Goal: Navigation & Orientation: Find specific page/section

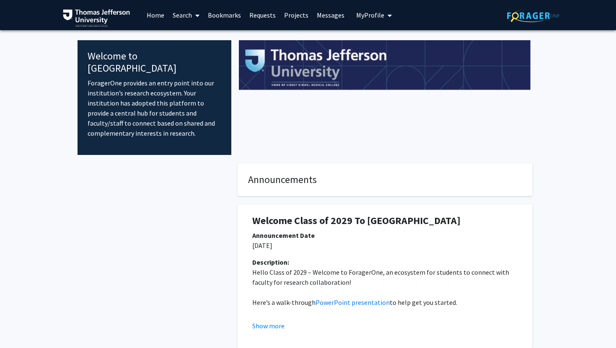
click at [226, 13] on link "Bookmarks" at bounding box center [224, 14] width 41 height 29
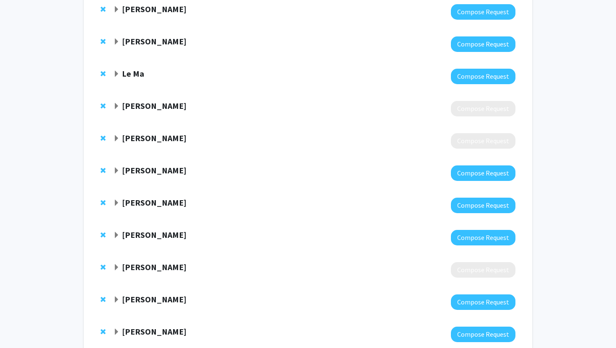
scroll to position [204, 0]
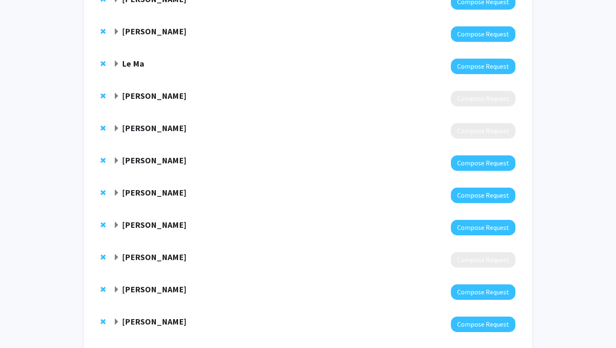
click at [117, 127] on span "Expand Meghan Harrison Bookmark" at bounding box center [116, 128] width 7 height 7
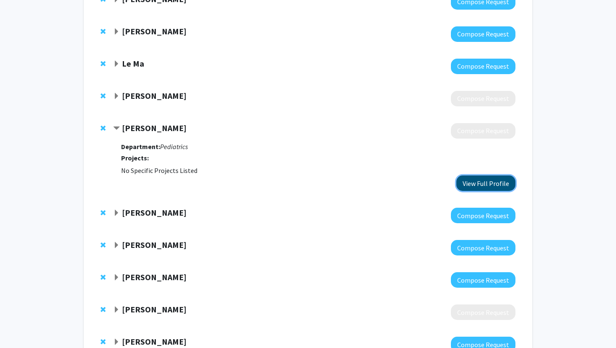
click at [497, 186] on button "View Full Profile" at bounding box center [485, 182] width 59 height 15
